Goal: Task Accomplishment & Management: Manage account settings

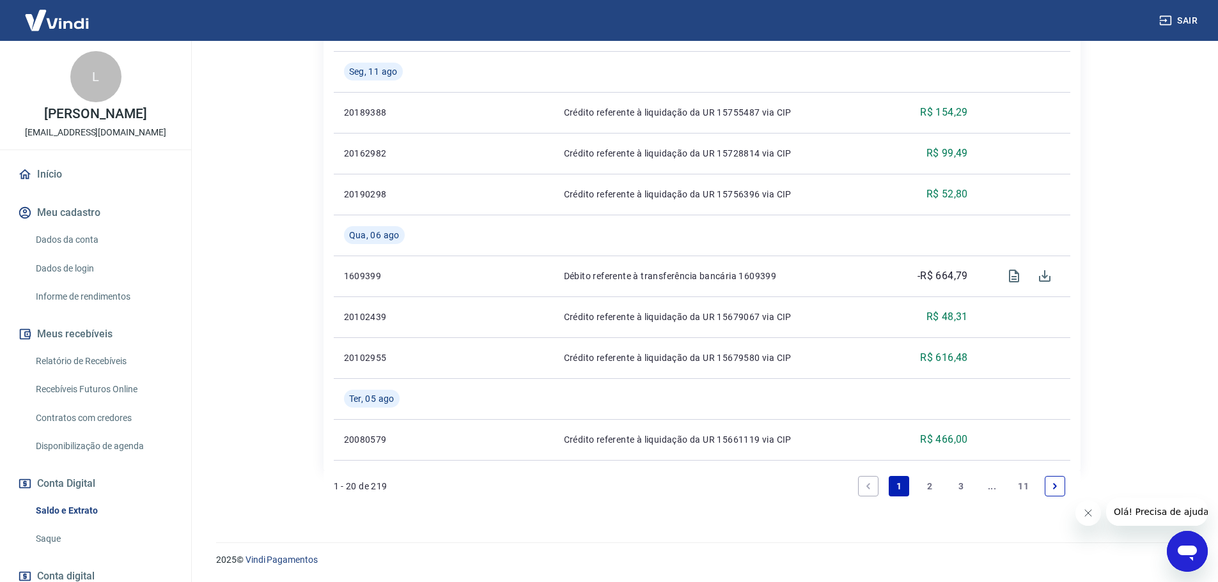
click at [47, 186] on link "Início" at bounding box center [95, 174] width 160 height 28
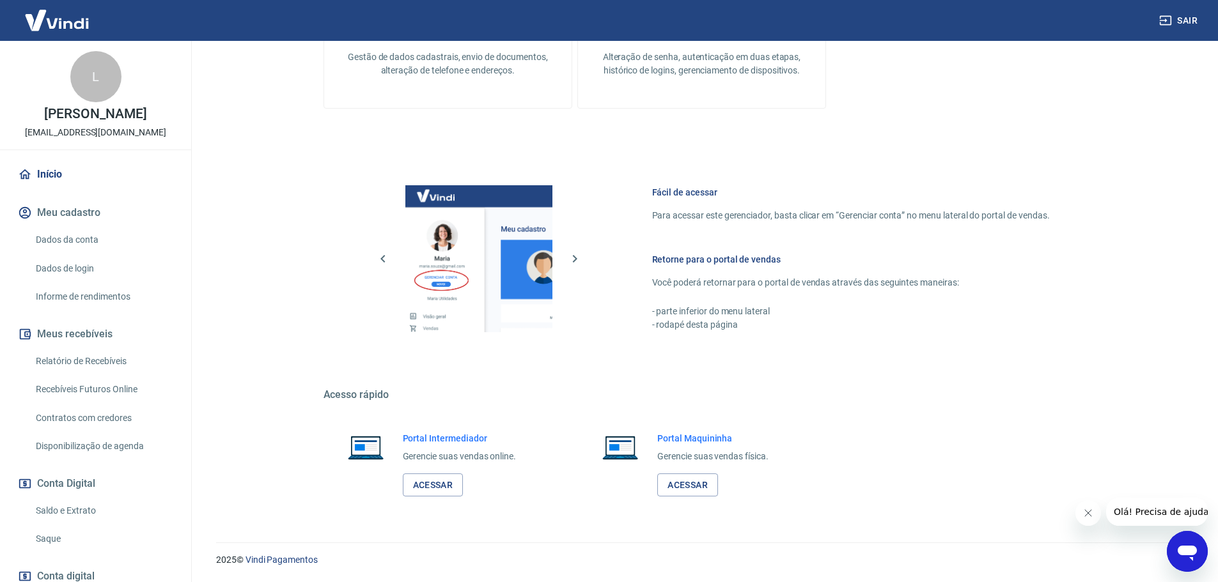
scroll to position [414, 0]
click at [444, 479] on link "Acessar" at bounding box center [433, 485] width 61 height 24
